Goal: Book appointment/travel/reservation

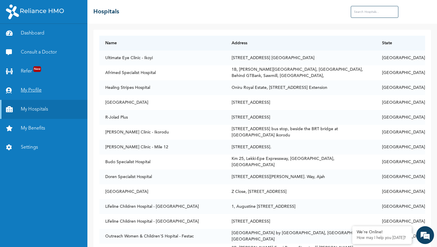
click at [37, 90] on link "My Profile" at bounding box center [43, 90] width 87 height 19
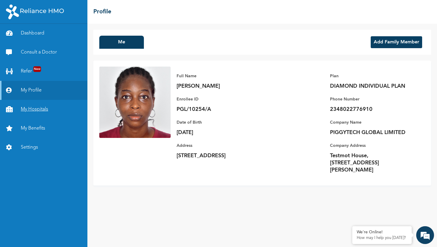
click at [41, 106] on link "My Hospitals" at bounding box center [43, 109] width 87 height 19
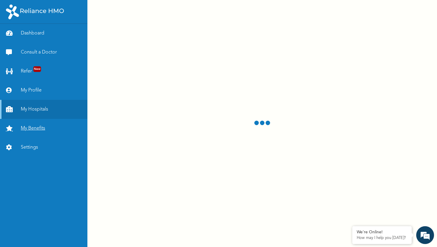
click at [37, 132] on link "My Benefits" at bounding box center [43, 128] width 87 height 19
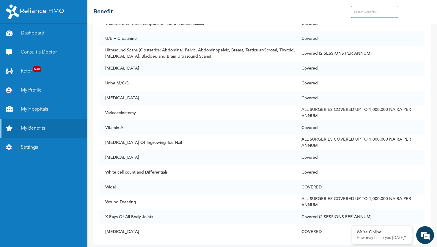
scroll to position [2829, 0]
click at [42, 110] on link "My Hospitals" at bounding box center [43, 109] width 87 height 19
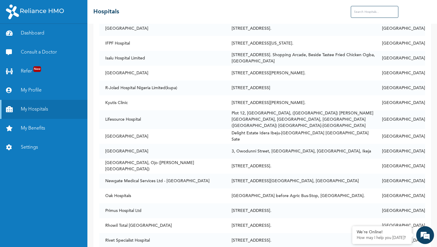
scroll to position [482, 0]
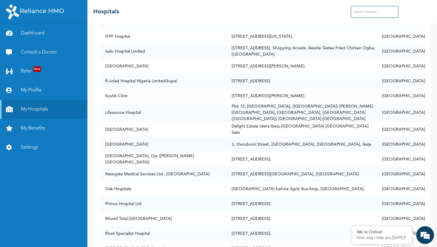
click at [223, 143] on td "[GEOGRAPHIC_DATA]" at bounding box center [162, 144] width 126 height 15
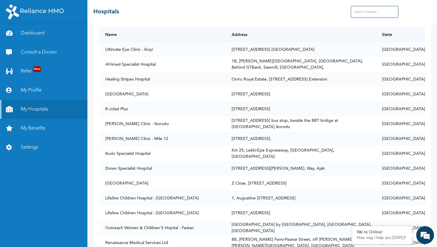
scroll to position [0, 0]
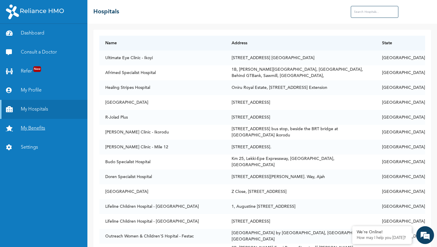
click at [43, 125] on link "My Benefits" at bounding box center [43, 128] width 87 height 19
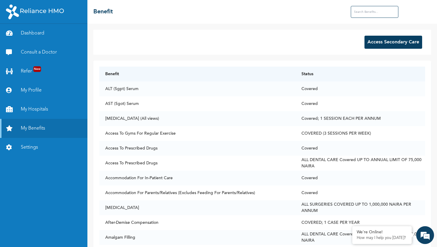
click at [381, 44] on button "Access Secondary Care" at bounding box center [394, 42] width 58 height 13
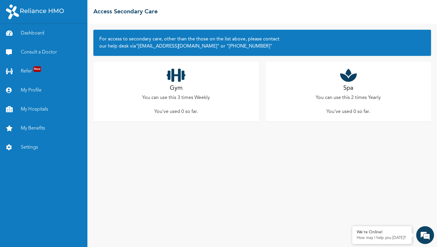
click at [350, 86] on h2 "Spa" at bounding box center [349, 88] width 10 height 9
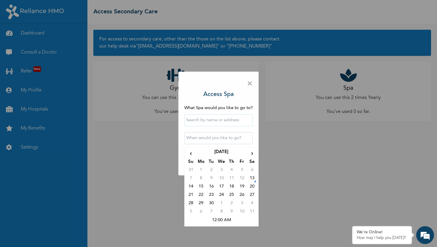
click at [214, 140] on input "text" at bounding box center [218, 138] width 68 height 12
click at [215, 218] on td "12:00 AM" at bounding box center [221, 221] width 71 height 8
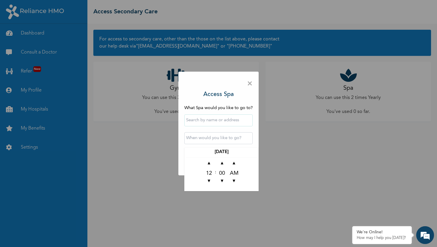
click at [231, 142] on input "text" at bounding box center [218, 138] width 68 height 12
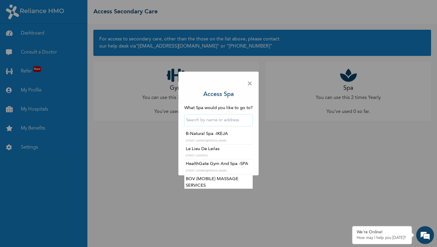
click at [236, 126] on input "text" at bounding box center [218, 121] width 68 height 12
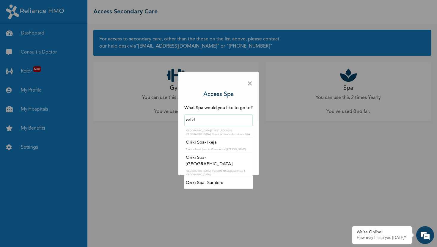
scroll to position [116, 0]
type input "Oriki Spa- Surulere"
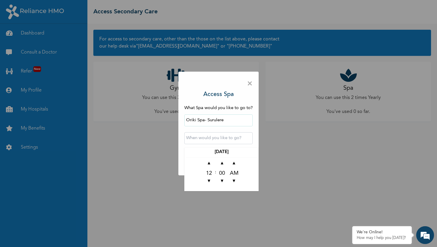
click at [234, 139] on input "text" at bounding box center [218, 138] width 68 height 12
click at [235, 161] on span "▲" at bounding box center [234, 164] width 12 height 12
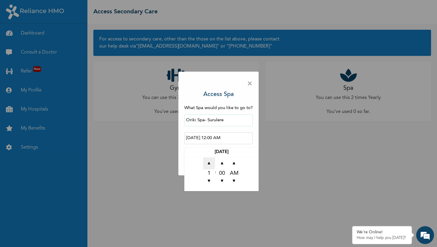
click at [212, 164] on span "▲" at bounding box center [209, 164] width 12 height 12
click at [222, 150] on th "[DATE]" at bounding box center [221, 153] width 71 height 8
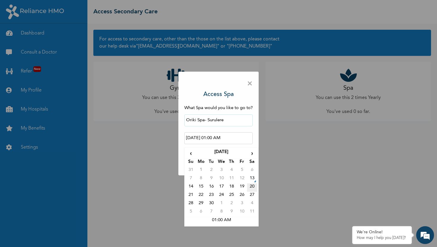
click at [252, 188] on td "20" at bounding box center [252, 188] width 10 height 8
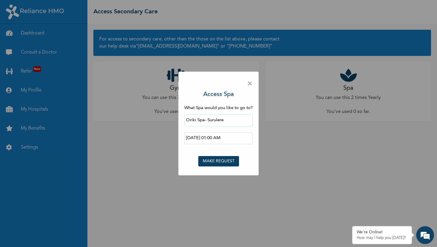
click at [229, 140] on input "[DATE] 01:00 AM" at bounding box center [218, 138] width 68 height 12
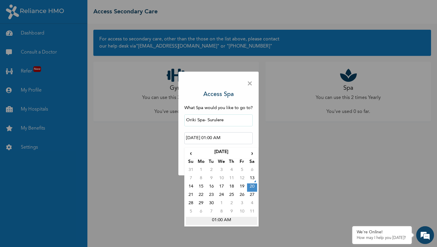
click at [217, 222] on td "01:00 AM" at bounding box center [221, 221] width 71 height 8
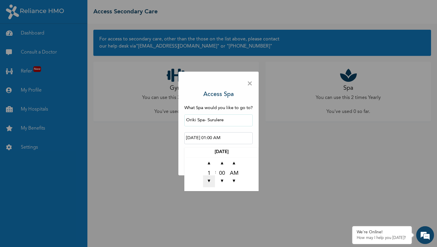
click at [210, 179] on span "▼" at bounding box center [209, 182] width 12 height 12
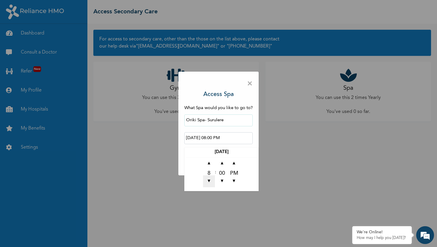
click at [210, 179] on span "▼" at bounding box center [209, 182] width 12 height 12
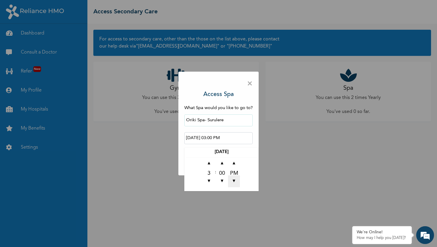
click at [233, 181] on span "▼" at bounding box center [234, 182] width 12 height 12
click at [208, 182] on span "▼" at bounding box center [209, 182] width 12 height 12
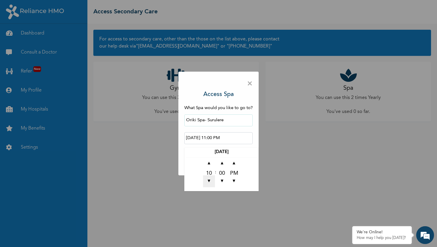
click at [208, 182] on span "▼" at bounding box center [209, 182] width 12 height 12
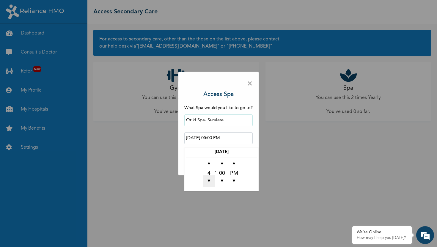
click at [208, 182] on span "▼" at bounding box center [209, 182] width 12 height 12
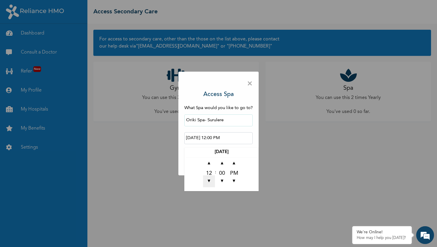
click at [208, 182] on span "▼" at bounding box center [209, 182] width 12 height 12
click at [209, 162] on span "▲" at bounding box center [209, 164] width 12 height 12
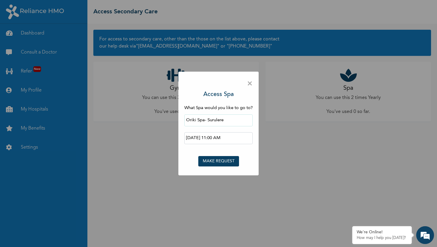
click at [238, 197] on div "× Access Spa What Spa would you like to go to? Oriki Spa- [GEOGRAPHIC_DATA] [DA…" at bounding box center [218, 123] width 437 height 247
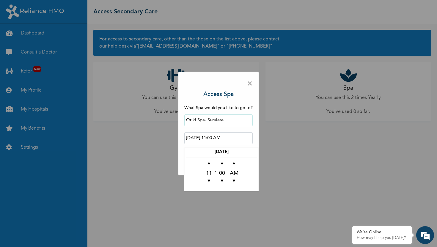
click at [204, 141] on input "[DATE] 11:00 AM" at bounding box center [218, 138] width 68 height 12
click at [228, 152] on th "[DATE]" at bounding box center [221, 153] width 71 height 8
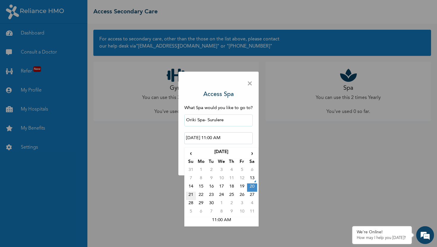
click at [192, 195] on td "21" at bounding box center [191, 196] width 10 height 8
type input "[DATE] 11:00 AM"
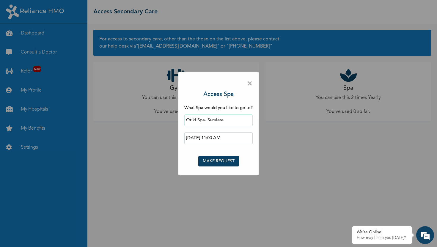
click at [245, 139] on input "[DATE] 11:00 AM" at bounding box center [218, 138] width 68 height 12
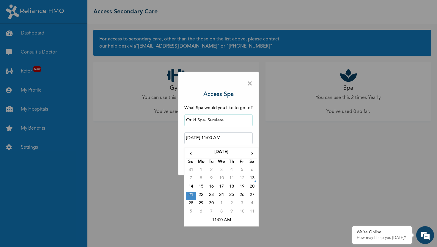
click at [321, 159] on div "× Access Spa What Spa would you like to go to? Oriki Spa- [GEOGRAPHIC_DATA] [DA…" at bounding box center [218, 123] width 437 height 247
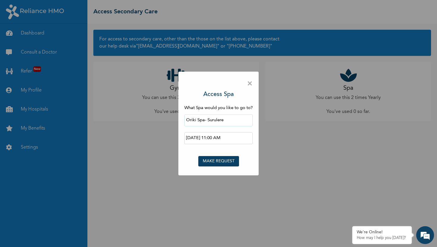
click at [212, 160] on button "MAKE REQUEST" at bounding box center [218, 161] width 41 height 10
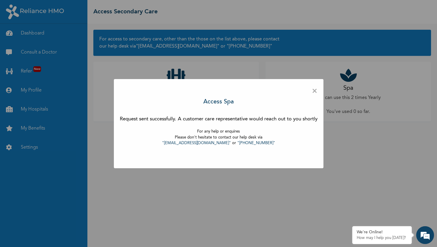
click at [317, 90] on span "×" at bounding box center [315, 91] width 6 height 12
